Goal: Entertainment & Leisure: Consume media (video, audio)

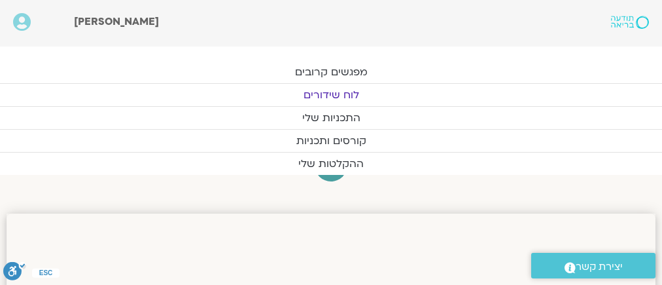
click at [325, 91] on link "לוח שידורים" at bounding box center [331, 95] width 662 height 22
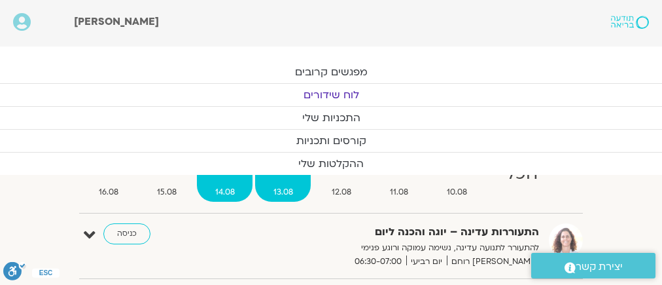
click at [218, 189] on span "14.08" at bounding box center [225, 192] width 56 height 14
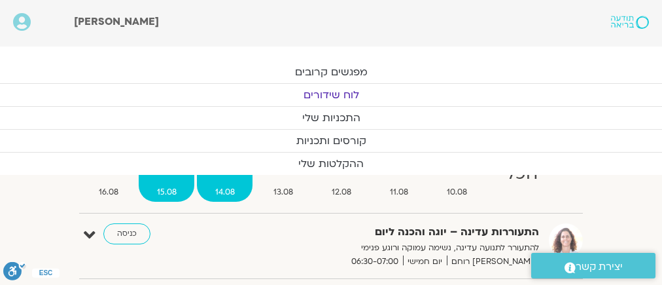
click at [163, 185] on span "15.08" at bounding box center [167, 192] width 56 height 14
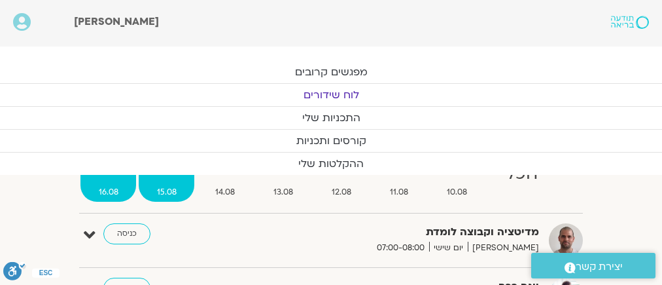
click at [103, 186] on span "16.08" at bounding box center [109, 192] width 56 height 14
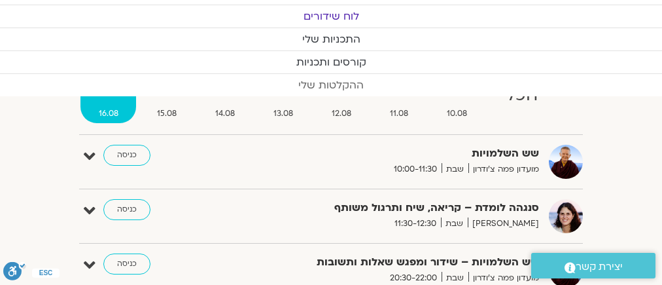
scroll to position [157, 0]
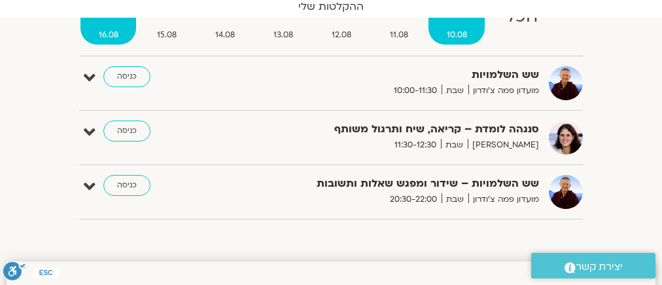
click at [454, 31] on span "10.08" at bounding box center [457, 35] width 56 height 14
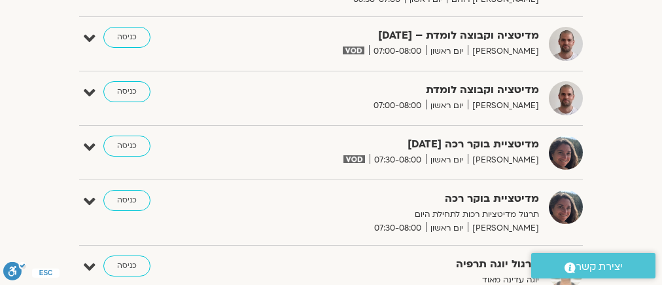
scroll to position [0, 0]
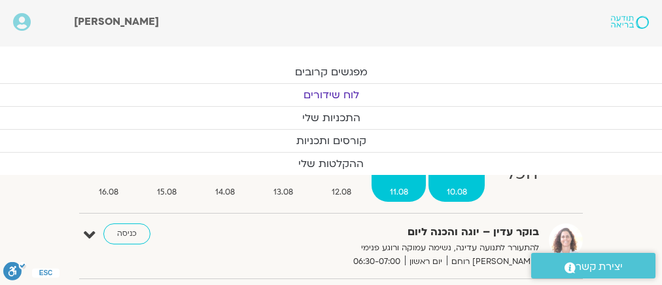
click at [397, 186] on span "11.08" at bounding box center [399, 192] width 54 height 14
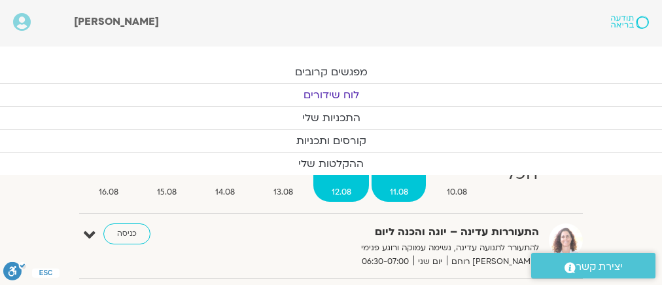
click at [338, 187] on span "12.08" at bounding box center [342, 192] width 56 height 14
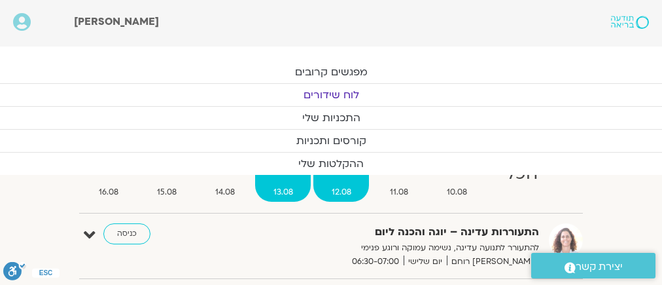
click at [278, 189] on span "13.08" at bounding box center [283, 192] width 56 height 14
click at [328, 161] on link "ההקלטות שלי" at bounding box center [331, 164] width 662 height 22
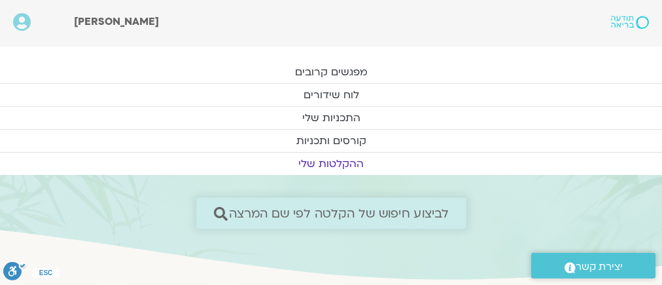
click at [432, 206] on span "לביצוע חיפוש של הקלטה לפי שם המרצה" at bounding box center [338, 213] width 221 height 14
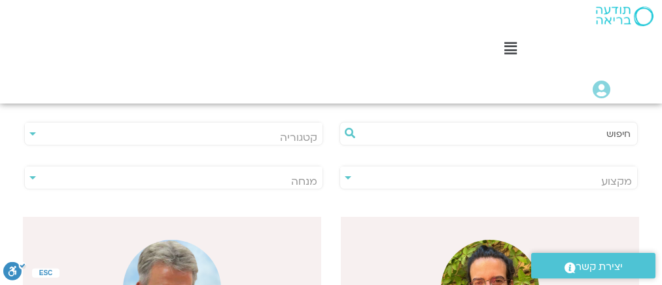
scroll to position [262, 0]
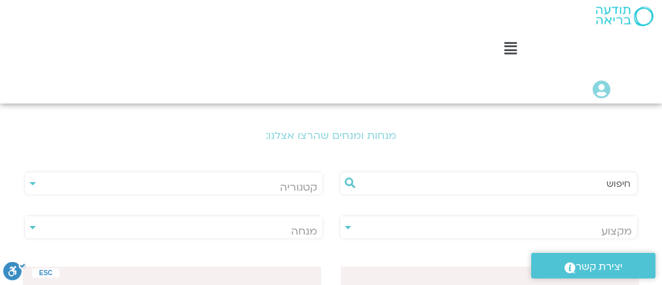
click at [149, 215] on div "**********" at bounding box center [173, 227] width 299 height 24
click at [149, 216] on span "מנחה" at bounding box center [173, 231] width 297 height 30
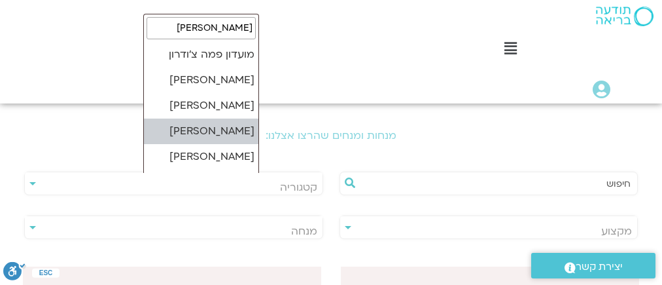
type input "רון"
select select "*****"
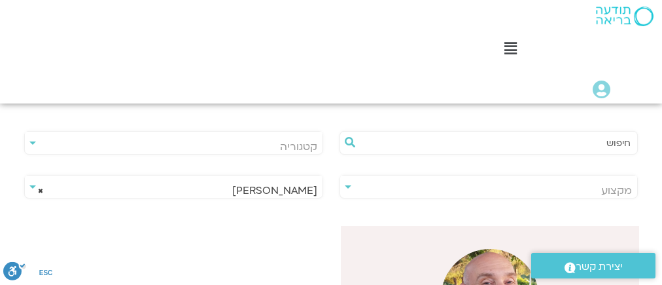
scroll to position [367, 0]
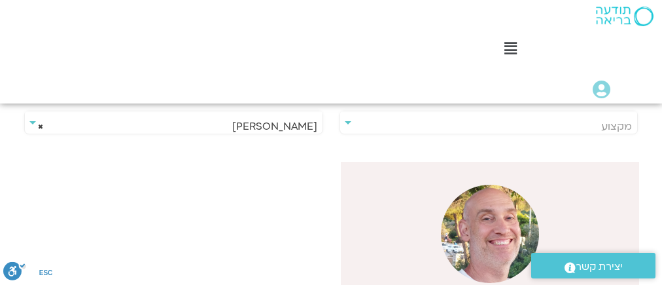
click at [539, 185] on img at bounding box center [490, 234] width 98 height 98
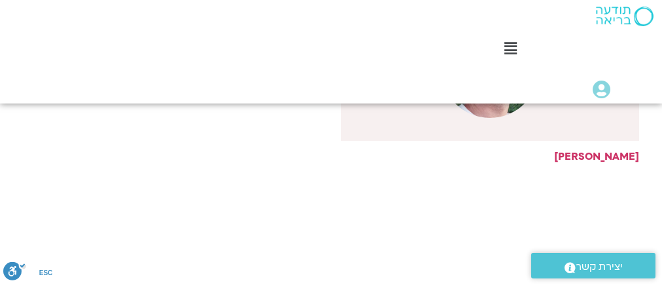
scroll to position [576, 0]
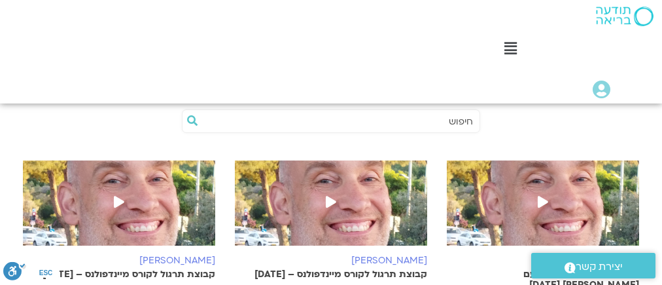
scroll to position [576, 0]
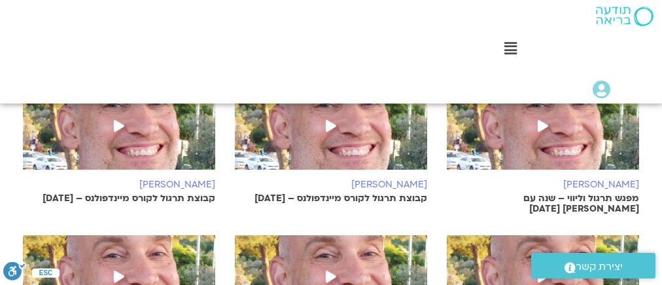
click at [538, 270] on icon at bounding box center [543, 276] width 10 height 12
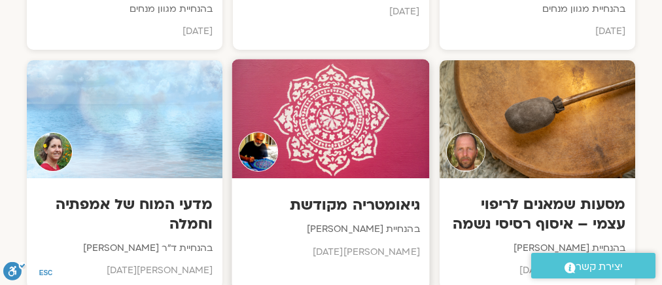
scroll to position [2461, 0]
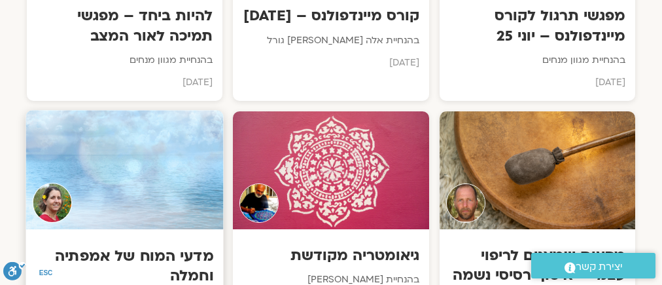
click at [134, 145] on div at bounding box center [125, 169] width 198 height 119
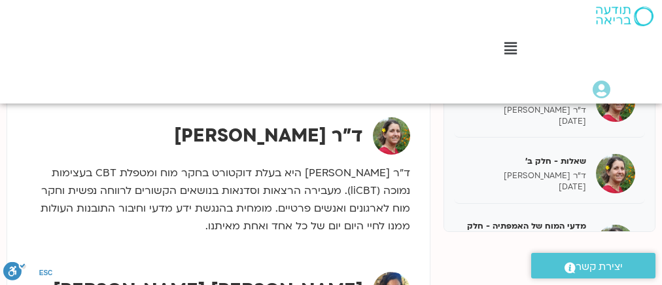
scroll to position [419, 0]
